Goal: Use online tool/utility: Use online tool/utility

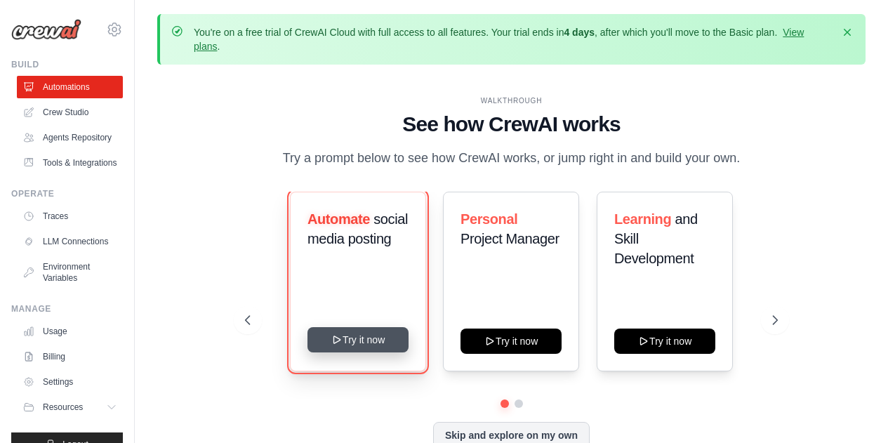
click at [367, 339] on button "Try it now" at bounding box center [358, 339] width 101 height 25
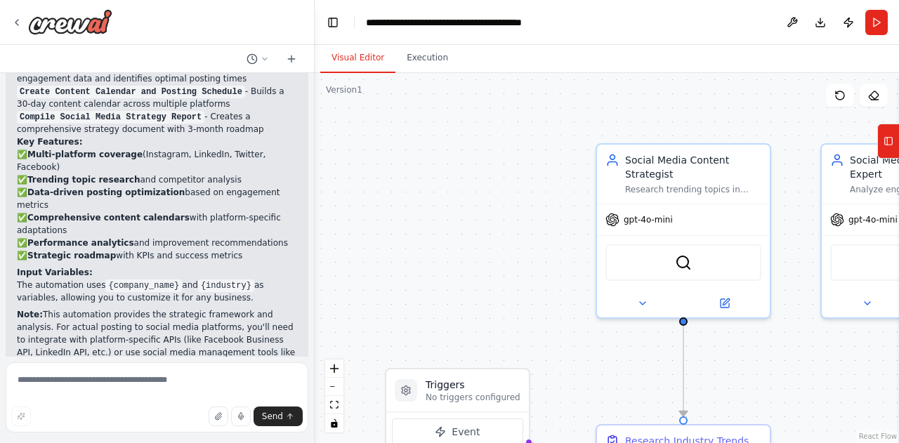
scroll to position [1092, 0]
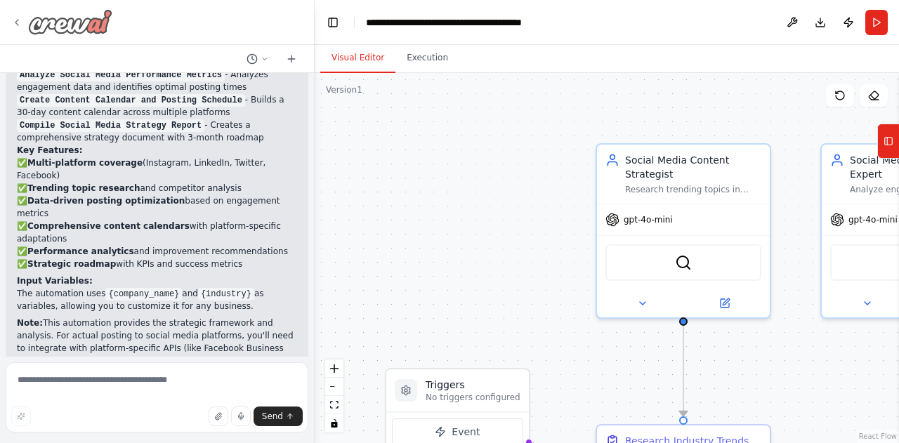
click at [70, 32] on img at bounding box center [70, 21] width 84 height 25
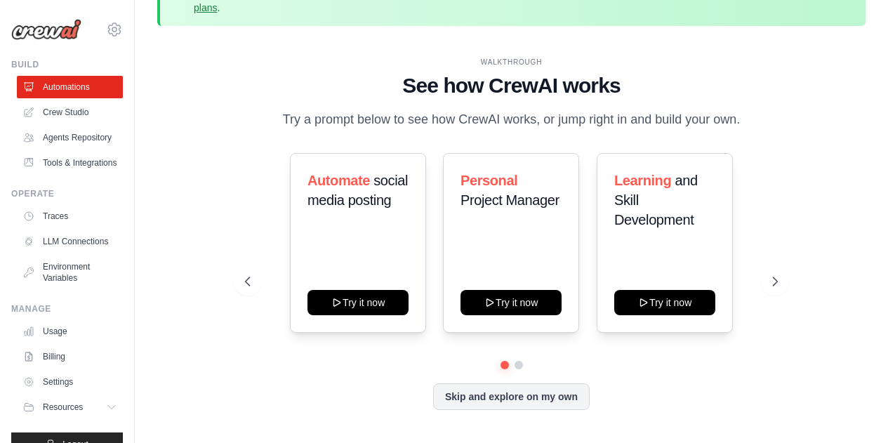
scroll to position [39, 0]
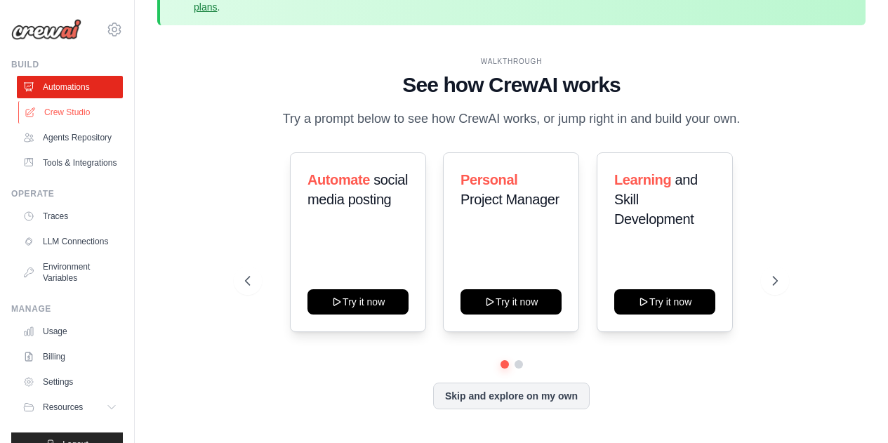
click at [91, 119] on link "Crew Studio" at bounding box center [71, 112] width 106 height 22
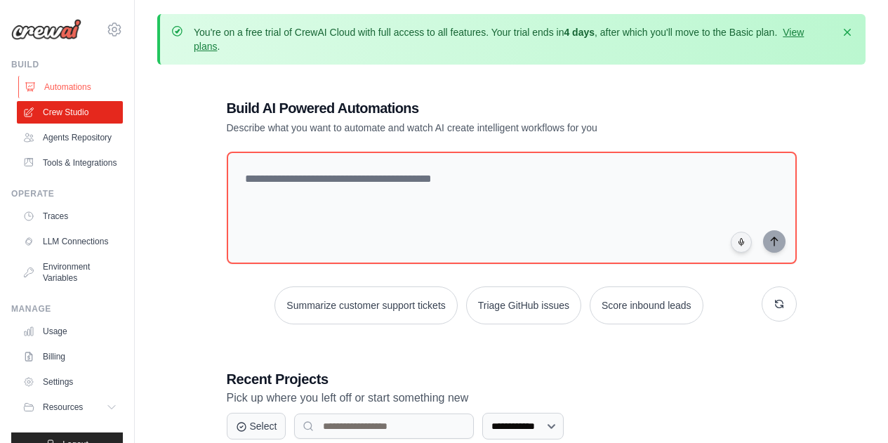
click at [64, 88] on link "Automations" at bounding box center [71, 87] width 106 height 22
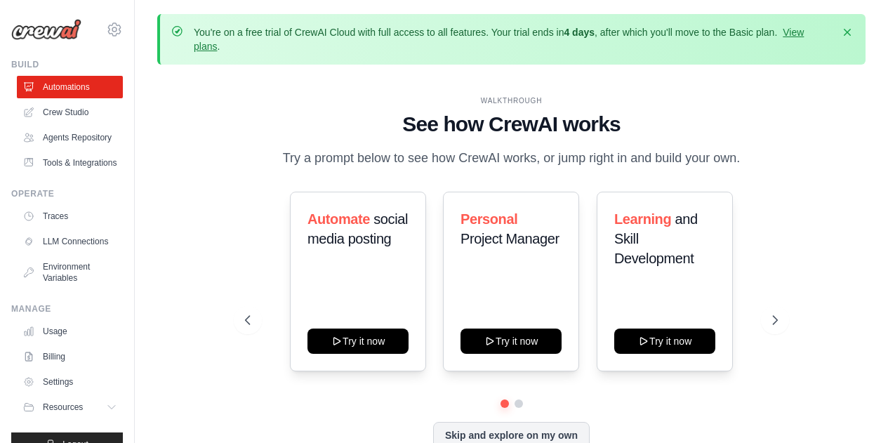
click at [178, 175] on div "WALKTHROUGH See how CrewAI works Try a prompt below to see how CrewAI works, or…" at bounding box center [511, 283] width 709 height 415
click at [93, 110] on link "Crew Studio" at bounding box center [71, 112] width 106 height 22
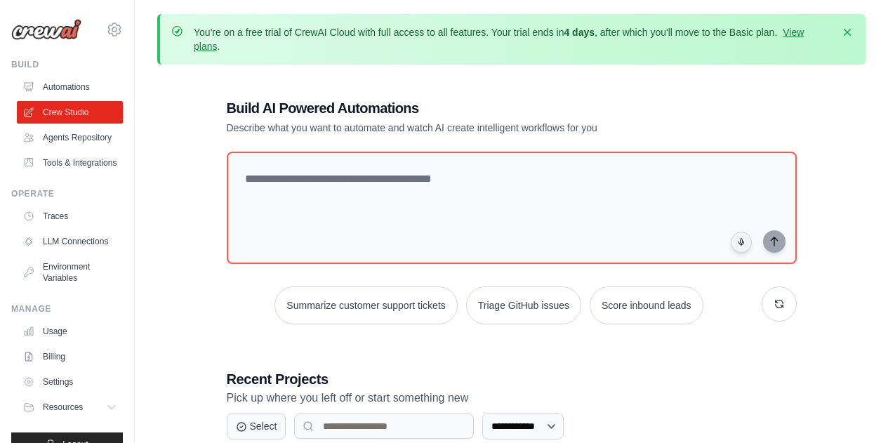
click at [100, 84] on link "Automations" at bounding box center [70, 87] width 106 height 22
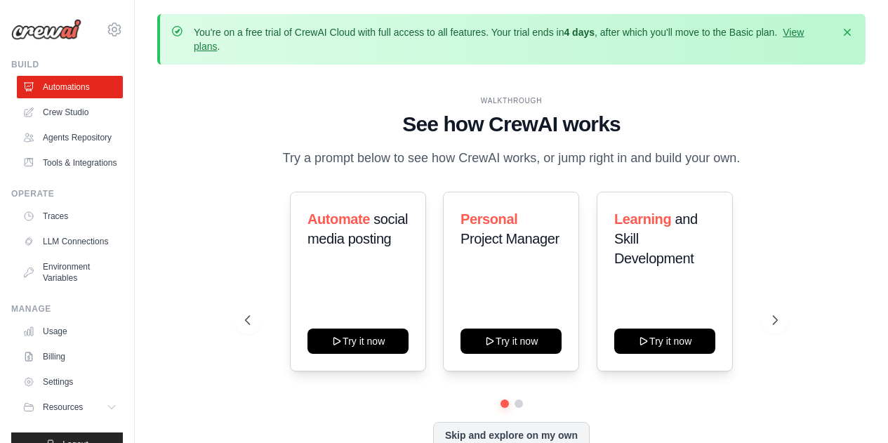
scroll to position [62, 0]
